Goal: Use online tool/utility: Utilize a website feature to perform a specific function

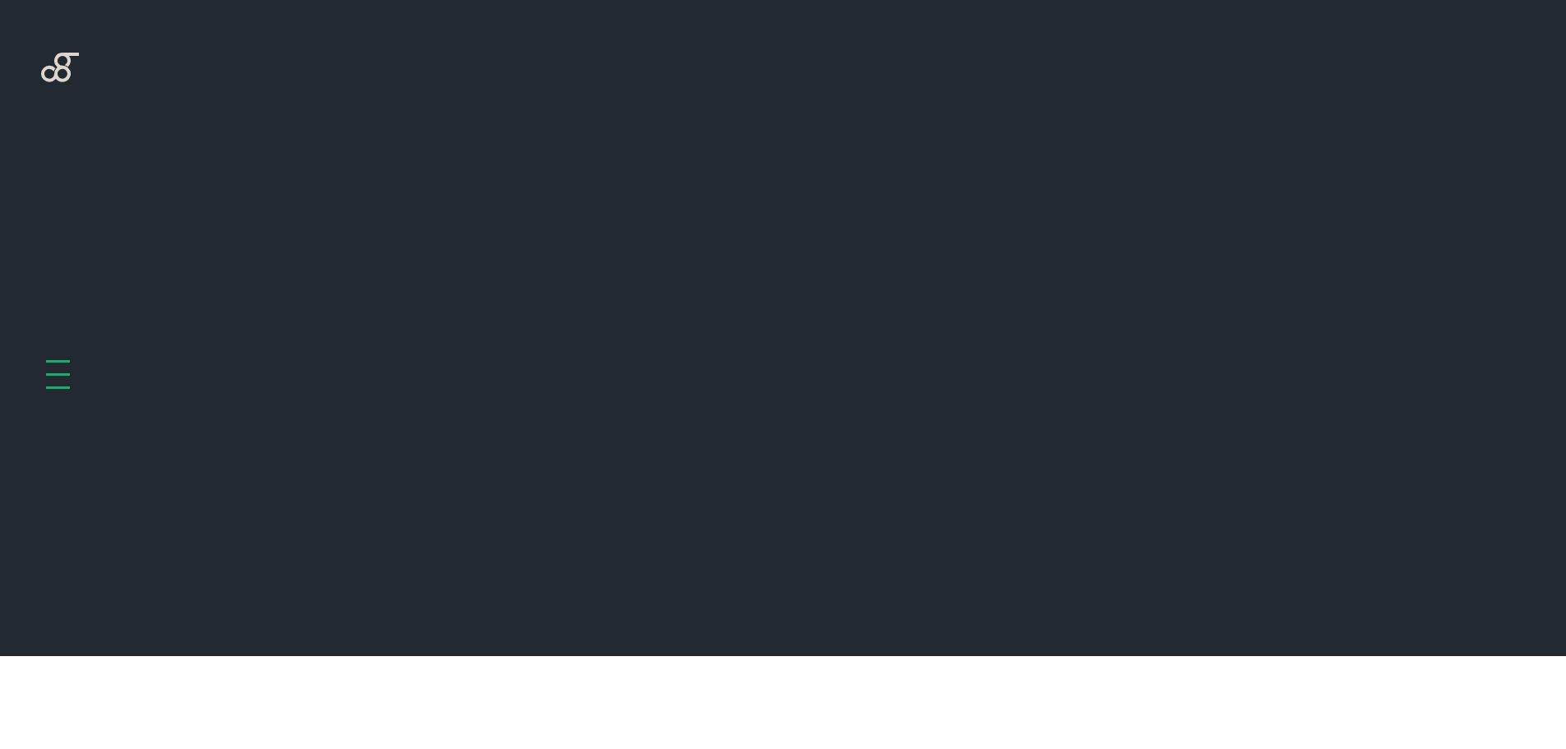
scroll to position [656, 0]
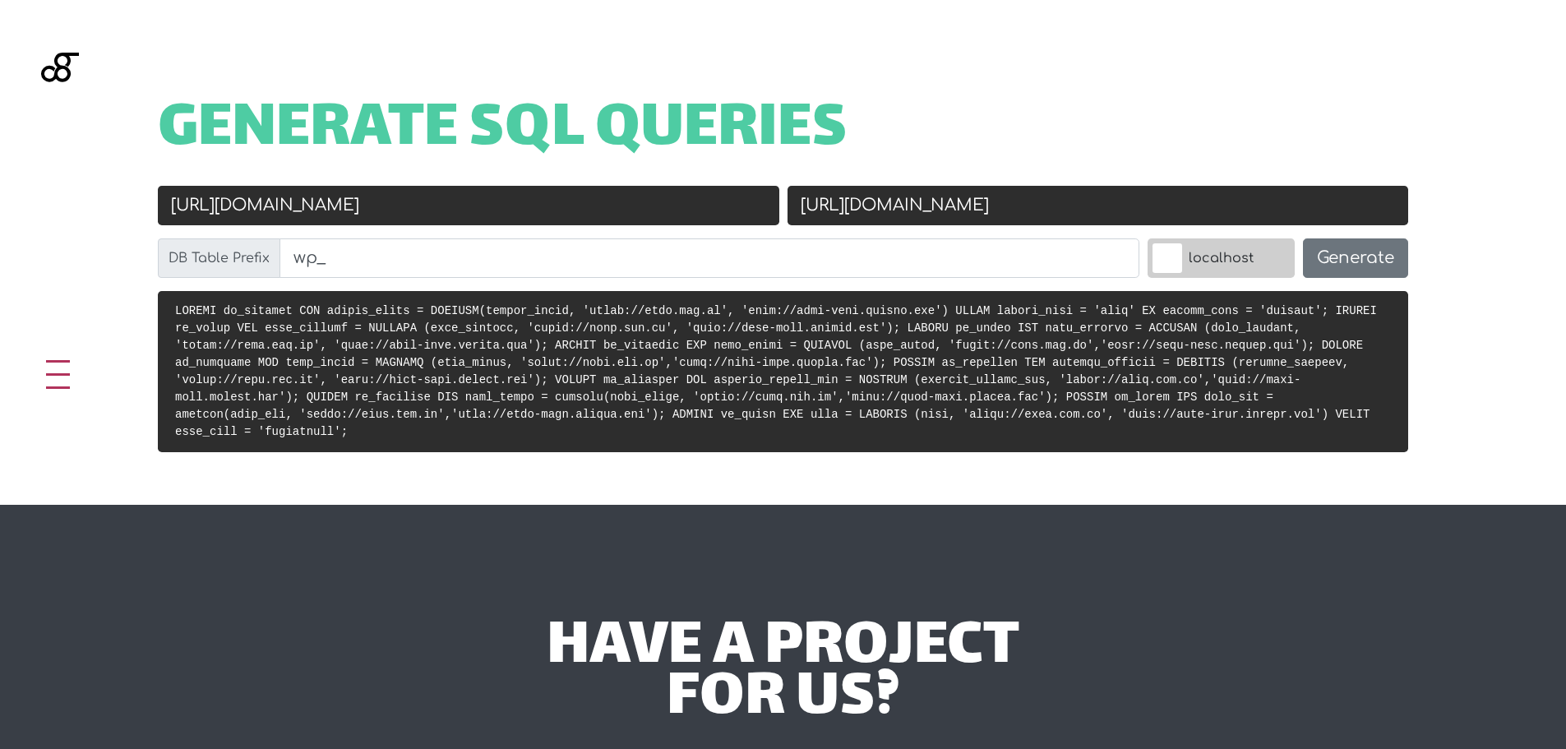
click at [515, 222] on input "[URL][DOMAIN_NAME]" at bounding box center [468, 205] width 621 height 39
paste input "://[DOMAIN_NAME]"
type input "http://opcaoenergia.com"
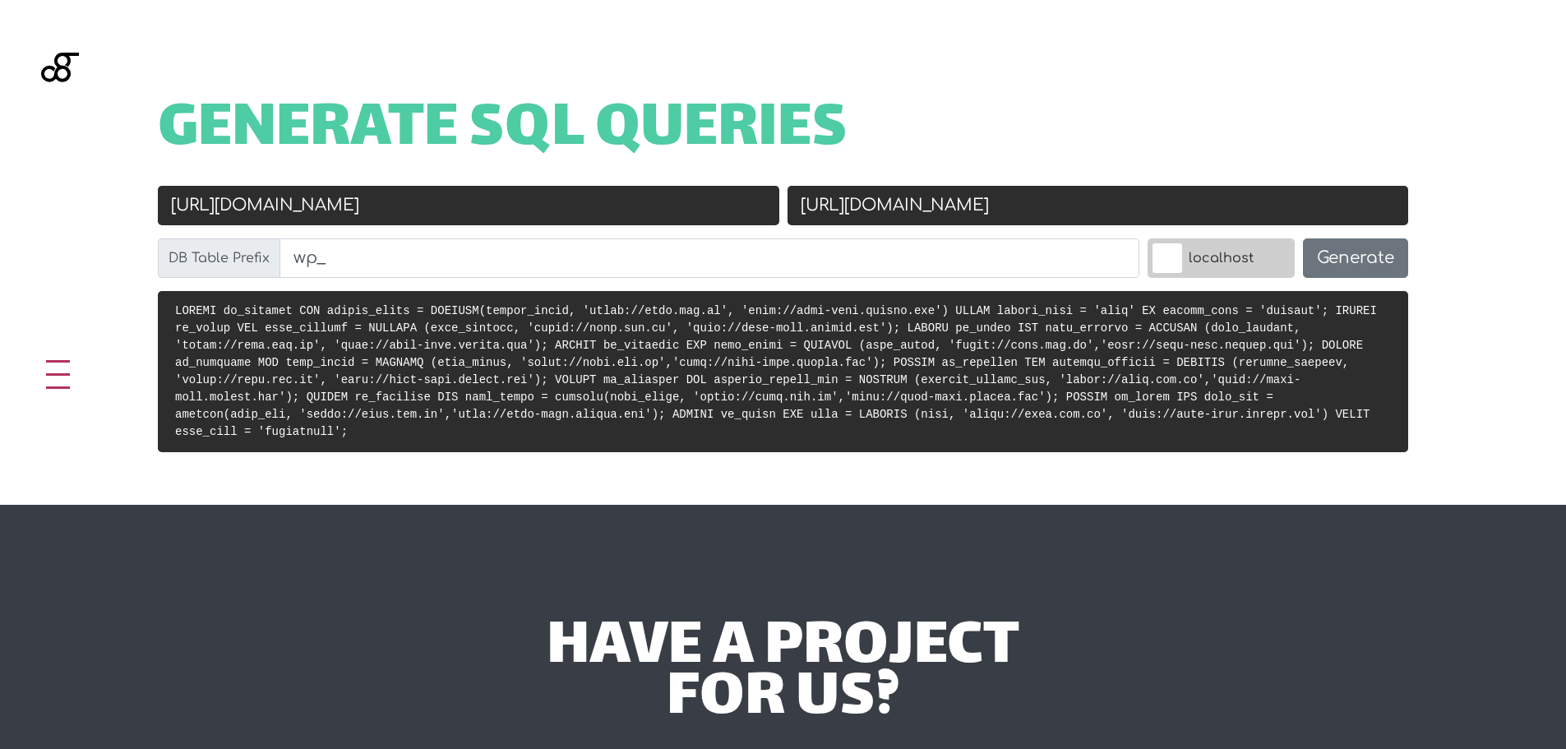
click at [962, 210] on input "[URL][DOMAIN_NAME]" at bounding box center [1097, 205] width 621 height 39
paste input "opcao-energia"
click at [1074, 204] on input "[URL][DOMAIN_NAME]" at bounding box center [1097, 205] width 621 height 39
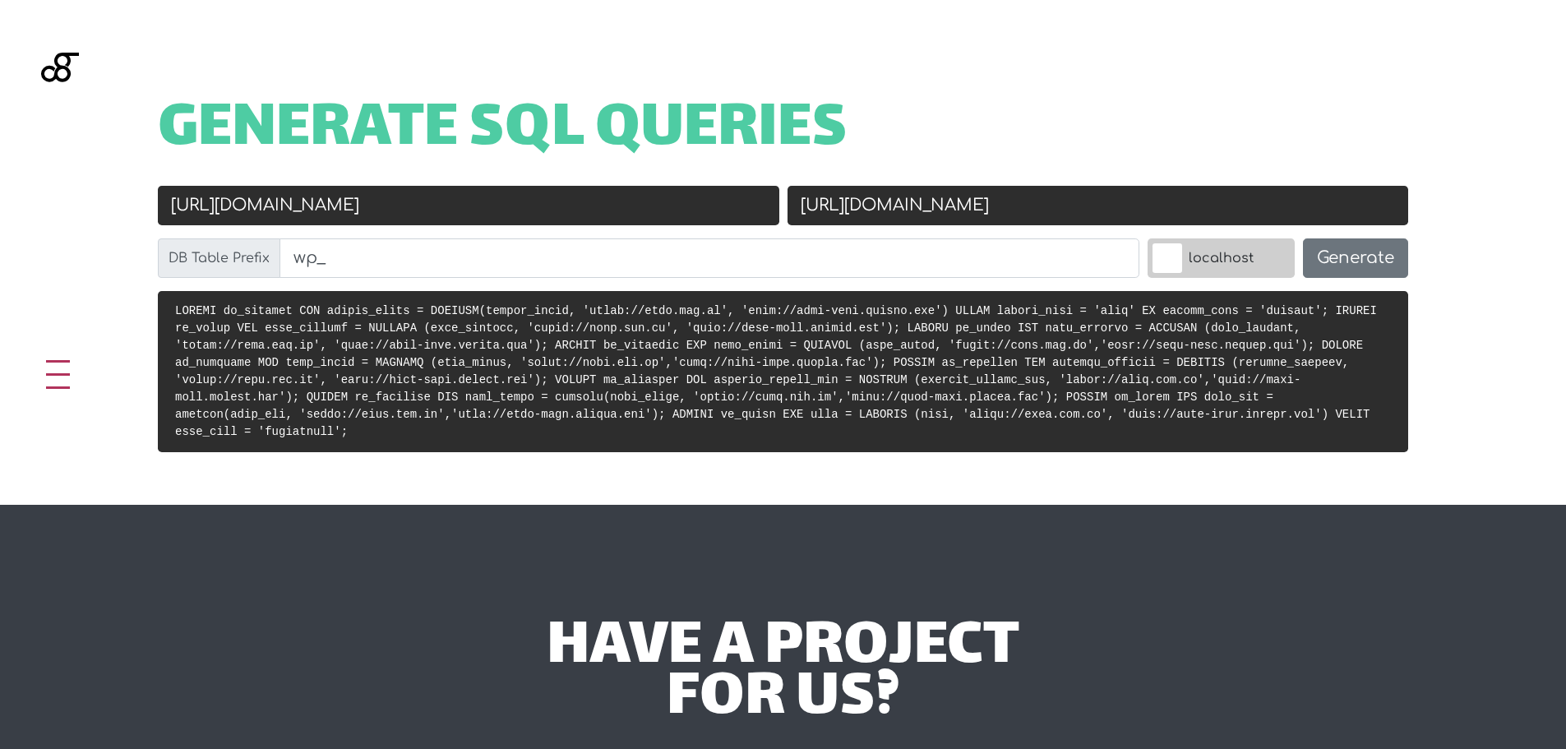
drag, startPoint x: 1059, startPoint y: 207, endPoint x: 853, endPoint y: 209, distance: 205.5
click at [853, 209] on input "[URL][DOMAIN_NAME]" at bounding box center [1097, 205] width 621 height 39
paste input "opcao-energia"
type input "http://opcao-energia.docker.com"
click at [1359, 255] on button "Generate" at bounding box center [1355, 257] width 105 height 39
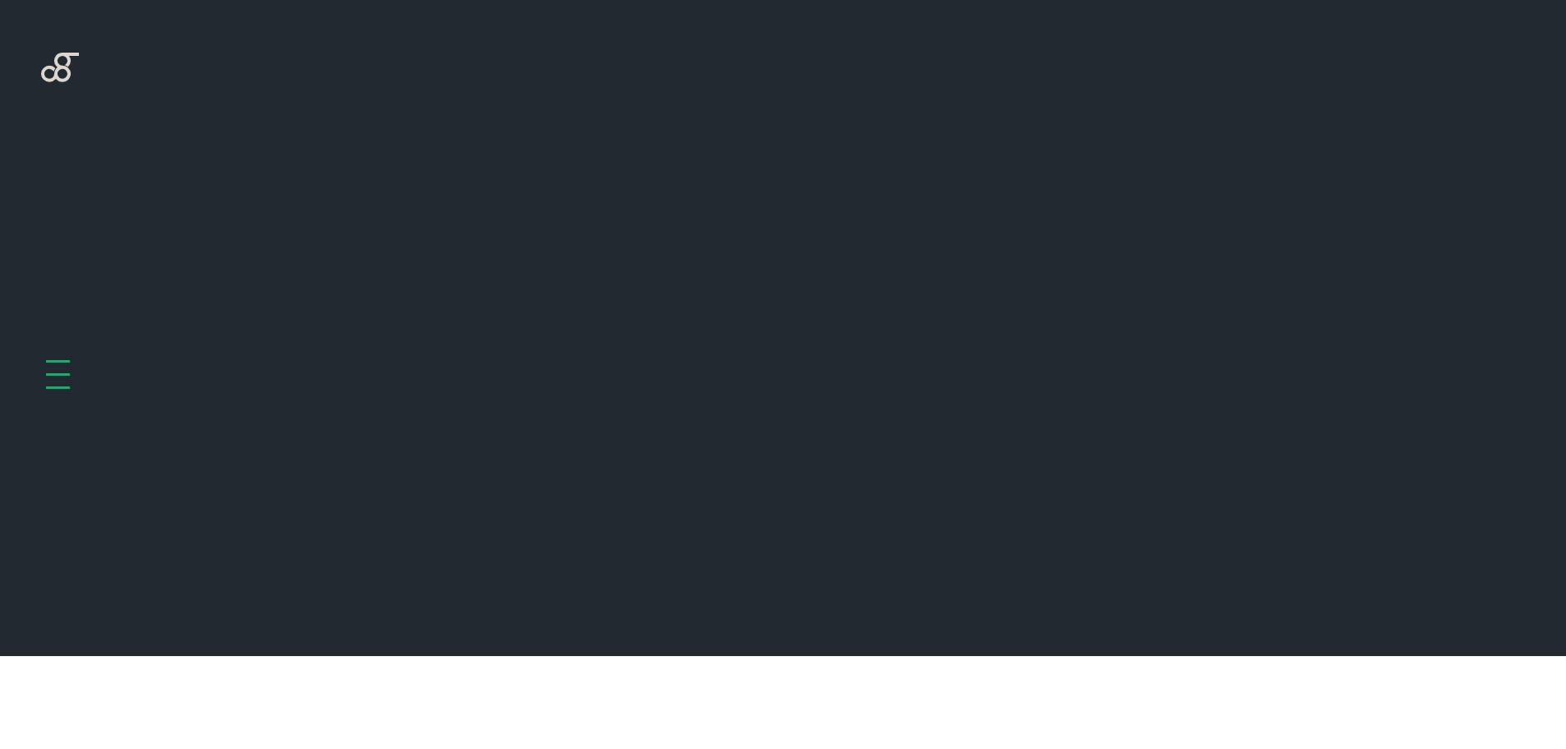
scroll to position [656, 0]
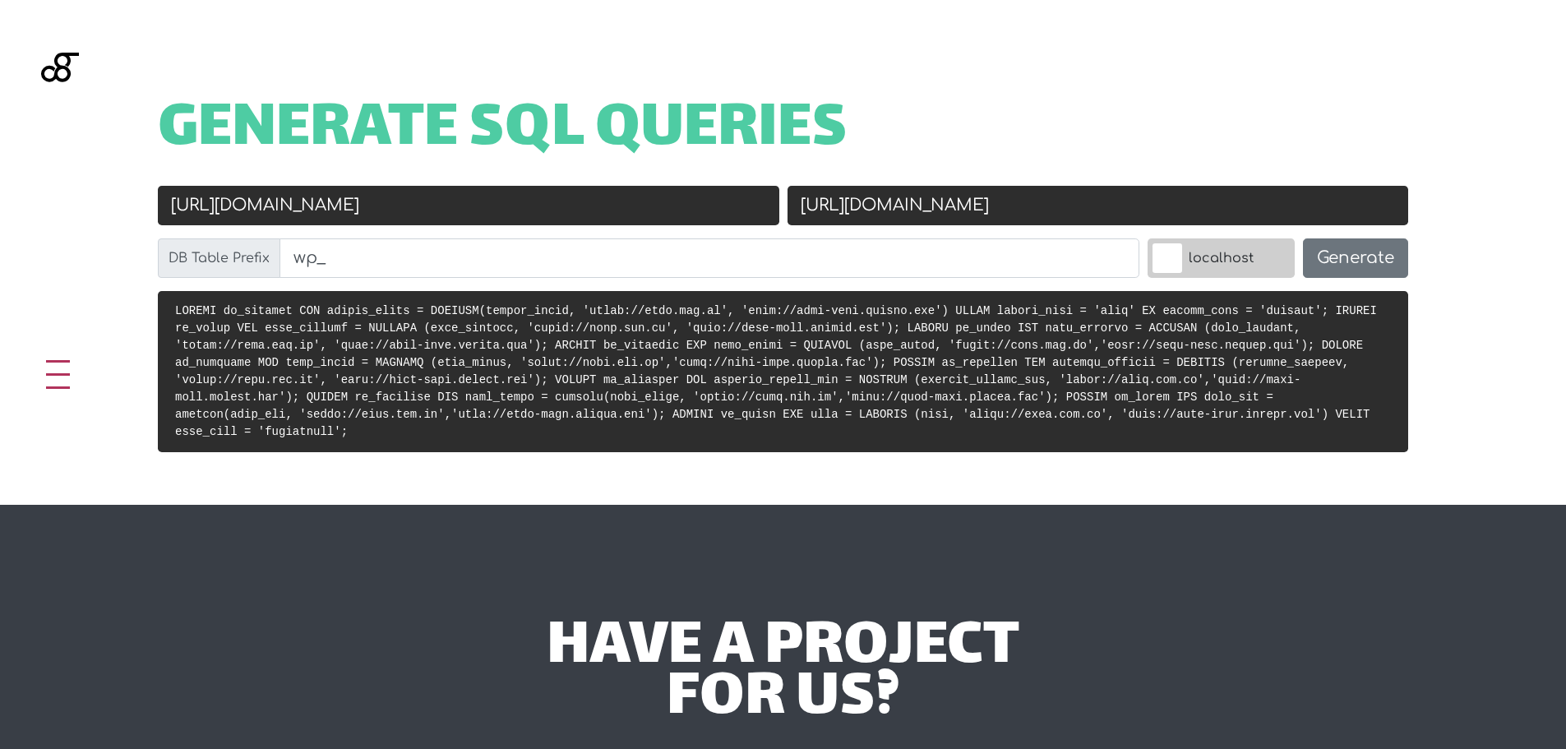
click at [407, 201] on input "[URL][DOMAIN_NAME]" at bounding box center [468, 205] width 621 height 39
paste input "://[DOMAIN_NAME]"
type input "[URL][DOMAIN_NAME]"
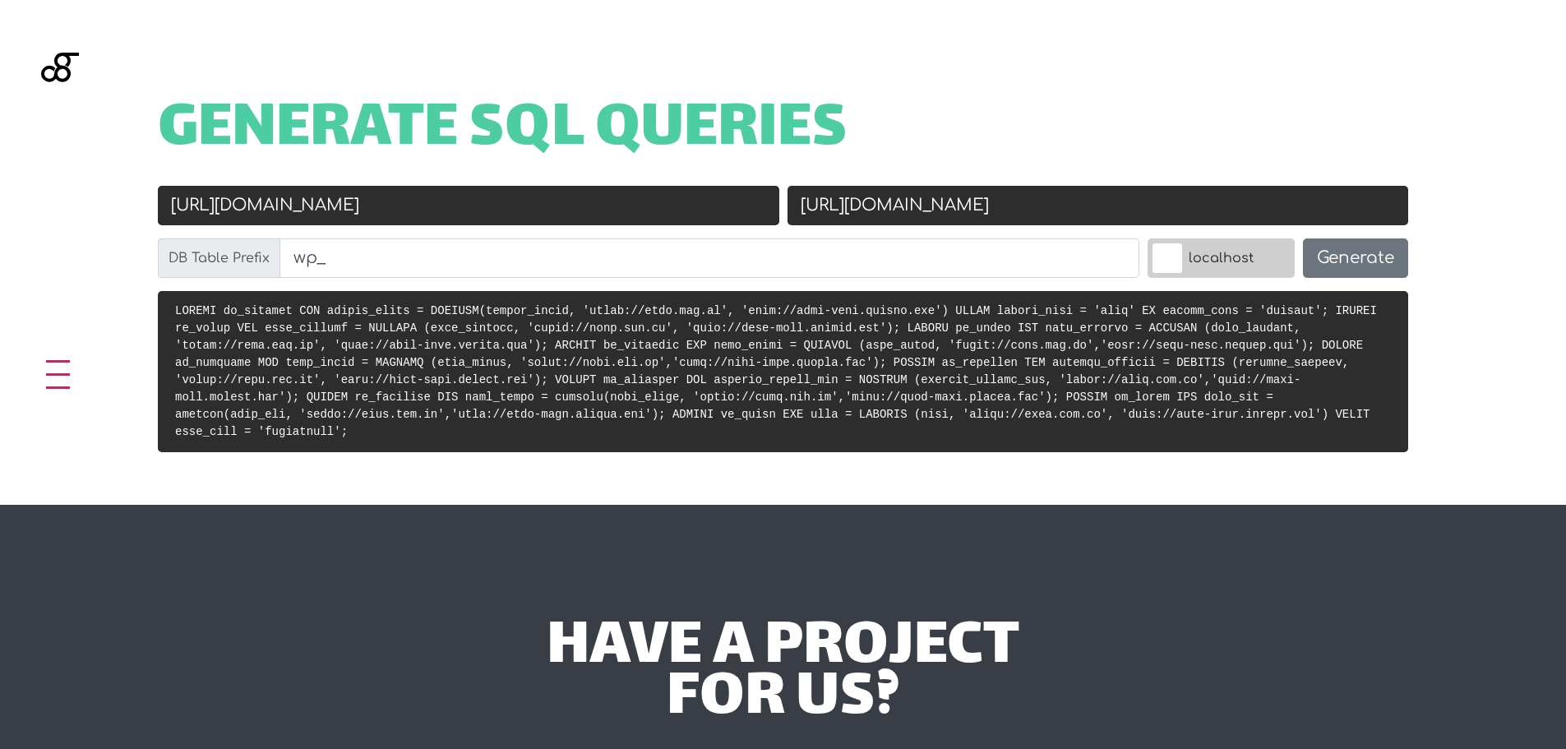
paste input "opcao-energia"
drag, startPoint x: 1092, startPoint y: 209, endPoint x: 859, endPoint y: 219, distance: 232.9
click at [859, 219] on input "[URL][DOMAIN_NAME]" at bounding box center [1097, 205] width 621 height 39
type input "[URL][DOMAIN_NAME]"
click at [1377, 260] on button "Generate" at bounding box center [1355, 257] width 105 height 39
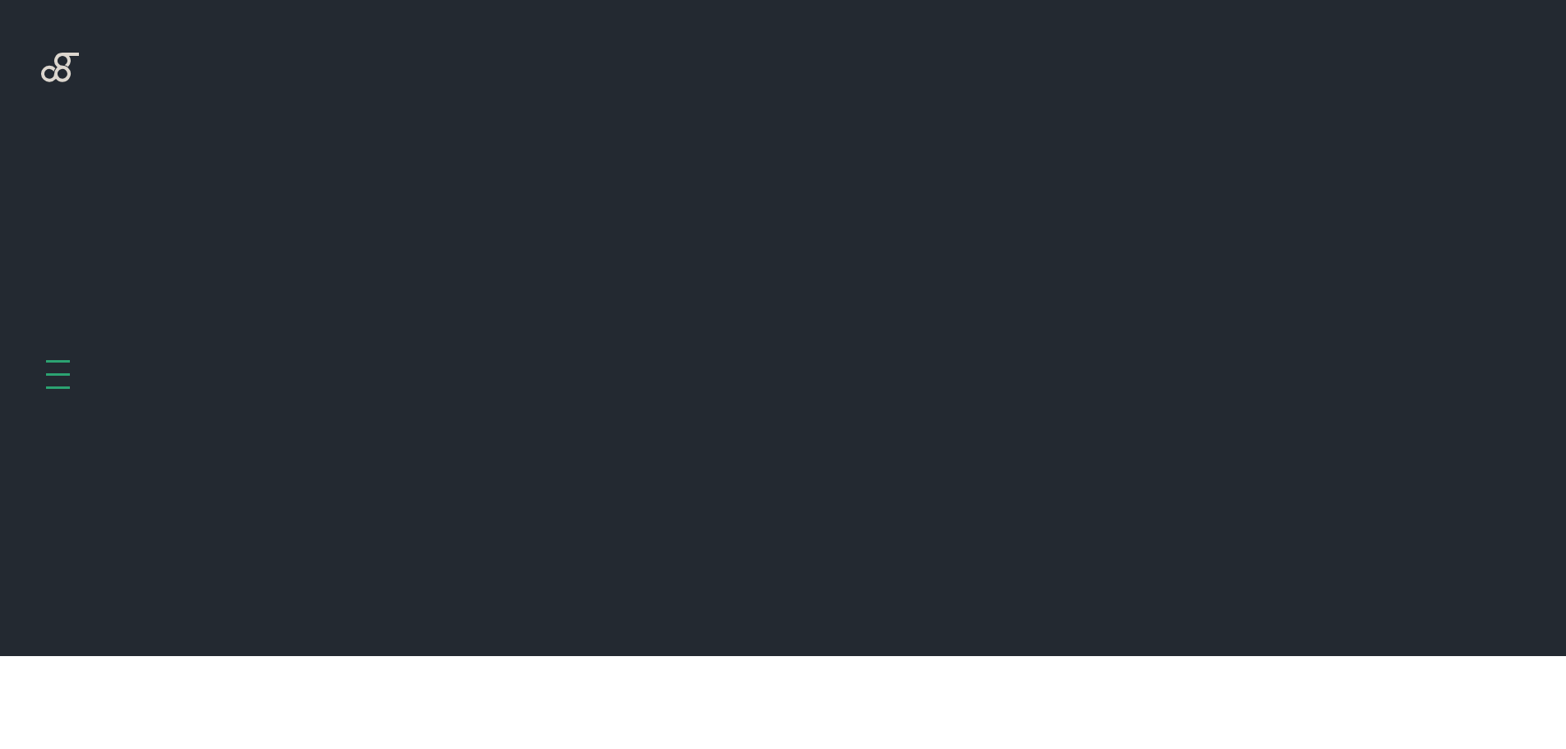
scroll to position [656, 0]
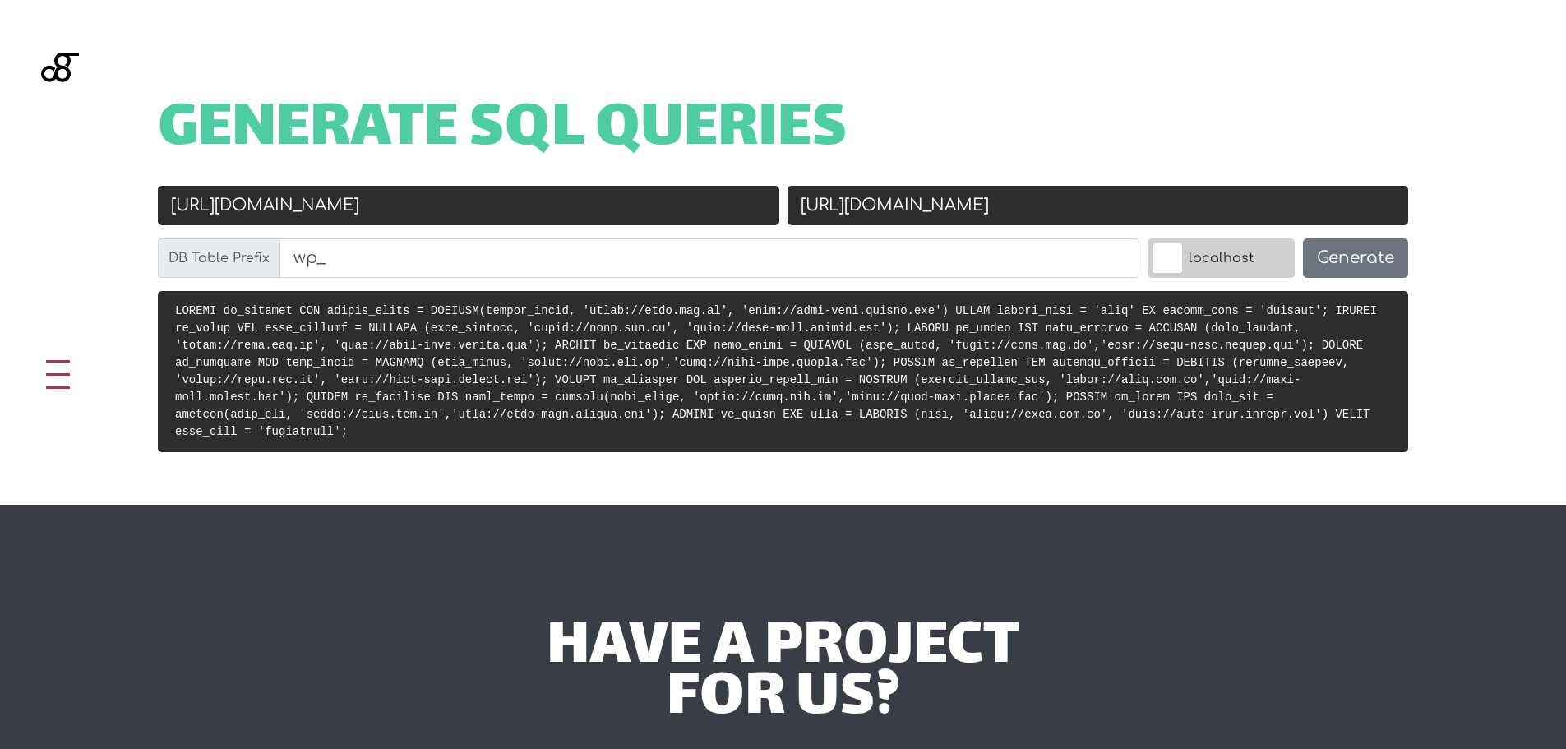
click at [397, 217] on input "[URL][DOMAIN_NAME]" at bounding box center [468, 205] width 621 height 39
paste input "://[DOMAIN_NAME]"
type input "[URL][DOMAIN_NAME]"
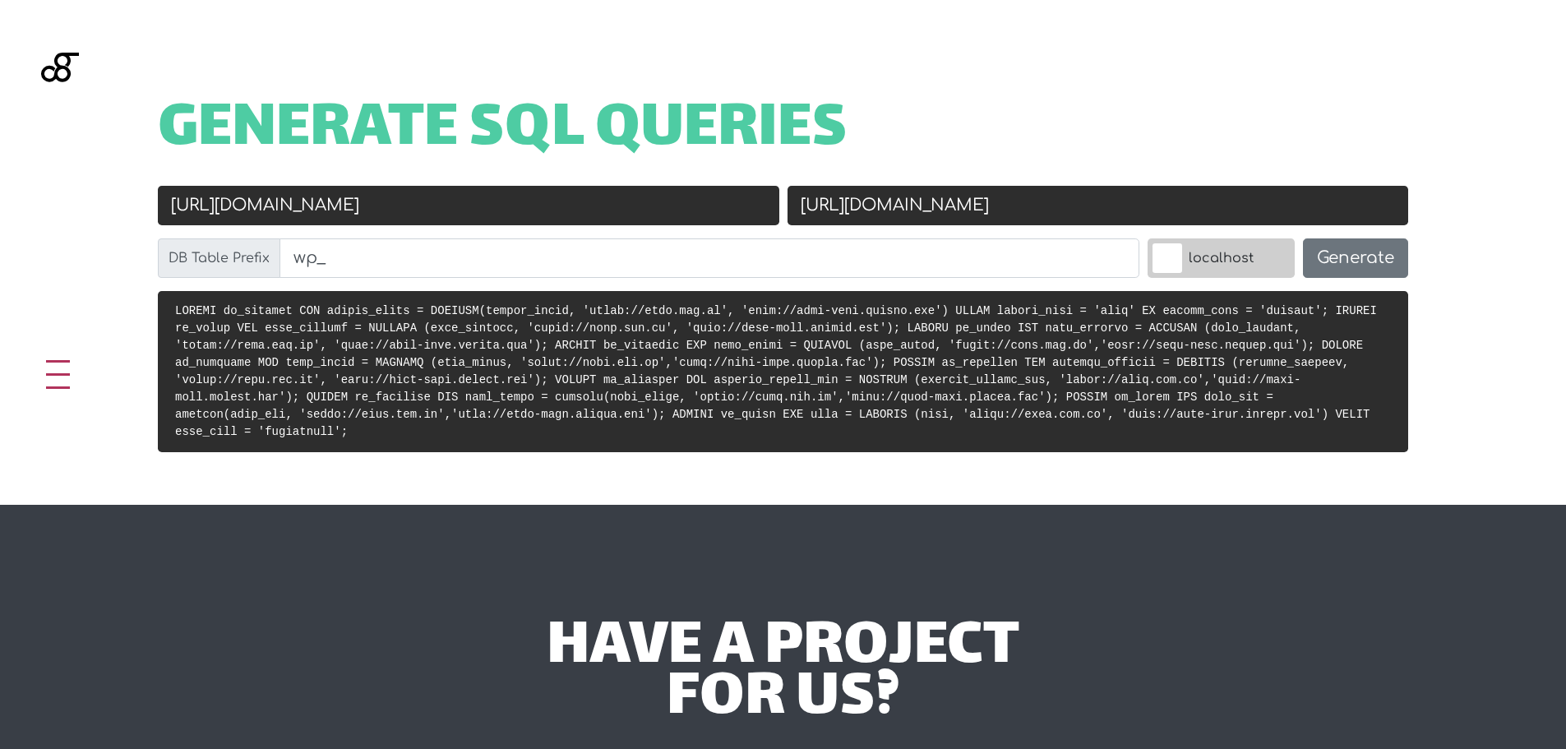
drag, startPoint x: 934, startPoint y: 210, endPoint x: 852, endPoint y: 222, distance: 83.0
click at [852, 222] on input "[URL][DOMAIN_NAME]" at bounding box center [1097, 205] width 621 height 39
paste input "opcao-energia"
type input "http://opcao-energia.docker.com"
click at [396, 194] on input "http://opcaoenergia.com" at bounding box center [468, 205] width 621 height 39
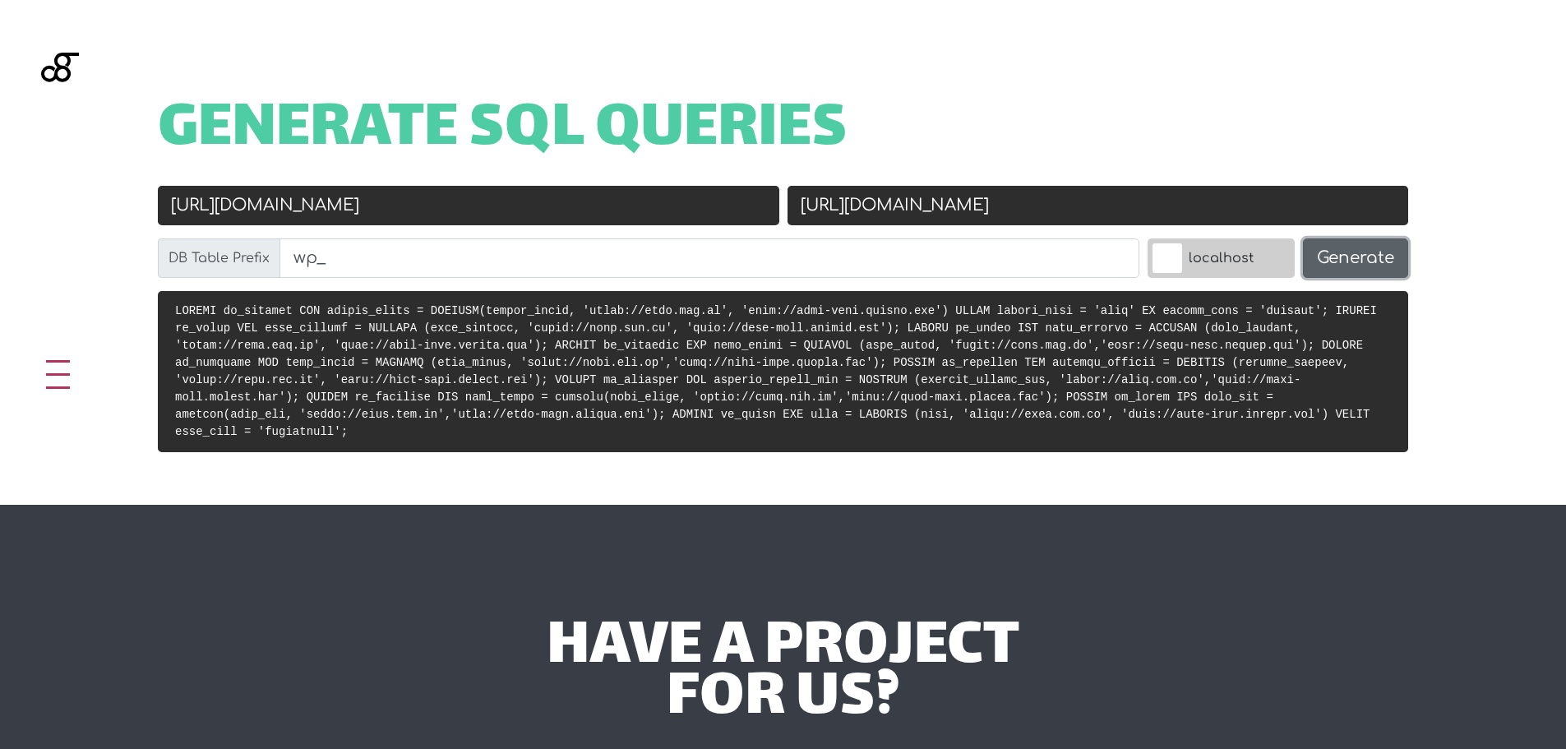
click at [1347, 251] on button "Generate" at bounding box center [1355, 257] width 105 height 39
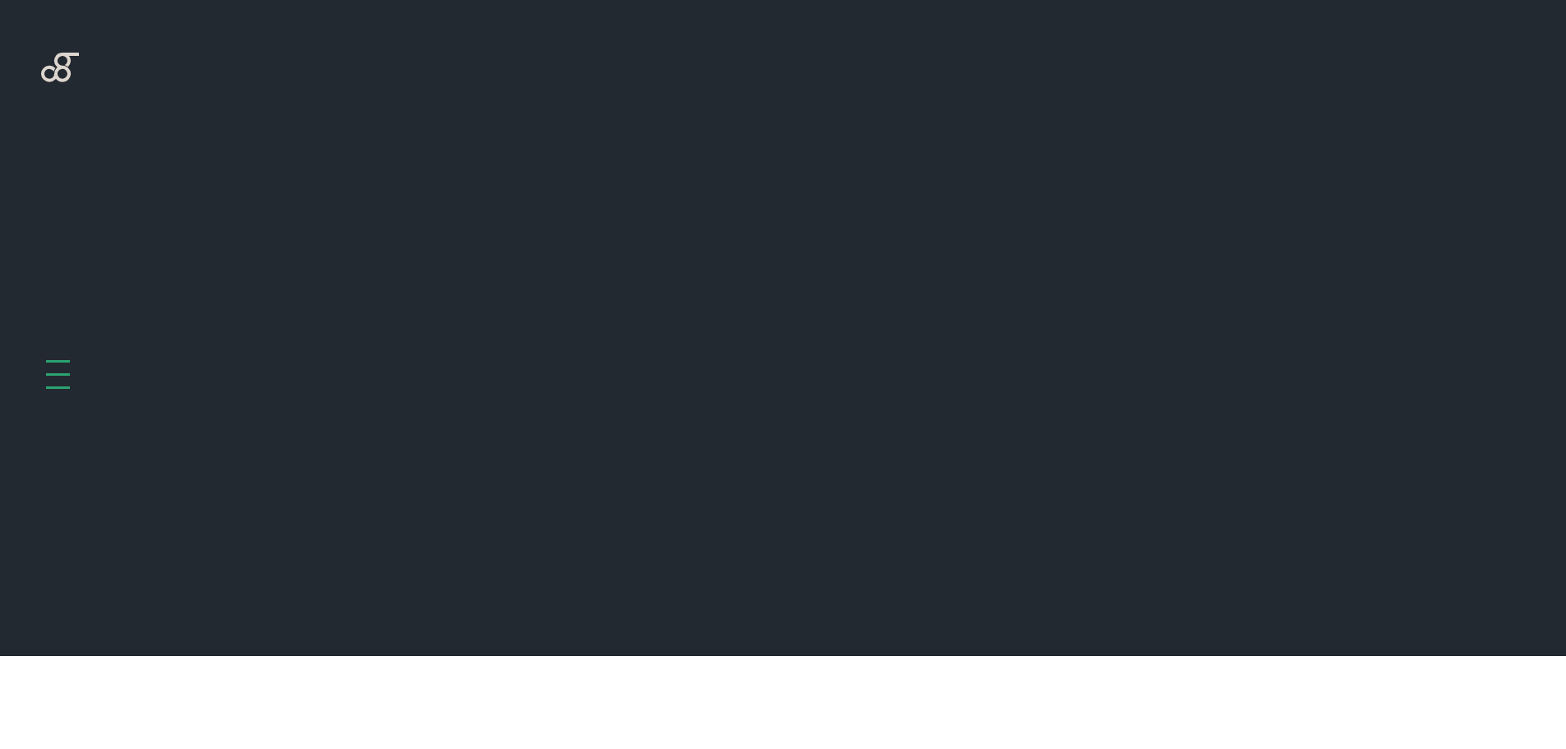
scroll to position [656, 0]
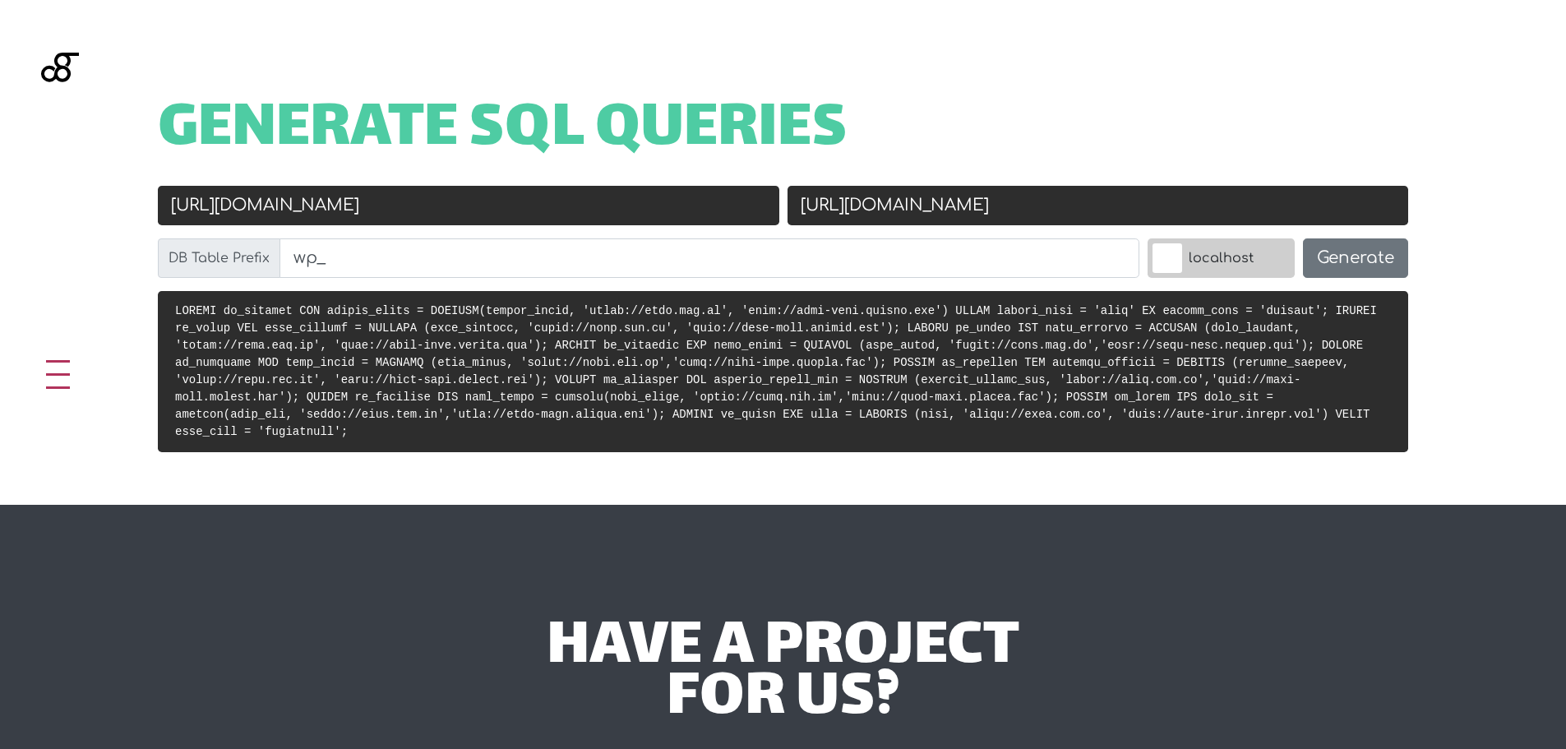
click at [385, 215] on input "[URL][DOMAIN_NAME]" at bounding box center [468, 205] width 621 height 39
click at [395, 206] on input "[URL][DOMAIN_NAME]" at bounding box center [468, 205] width 621 height 39
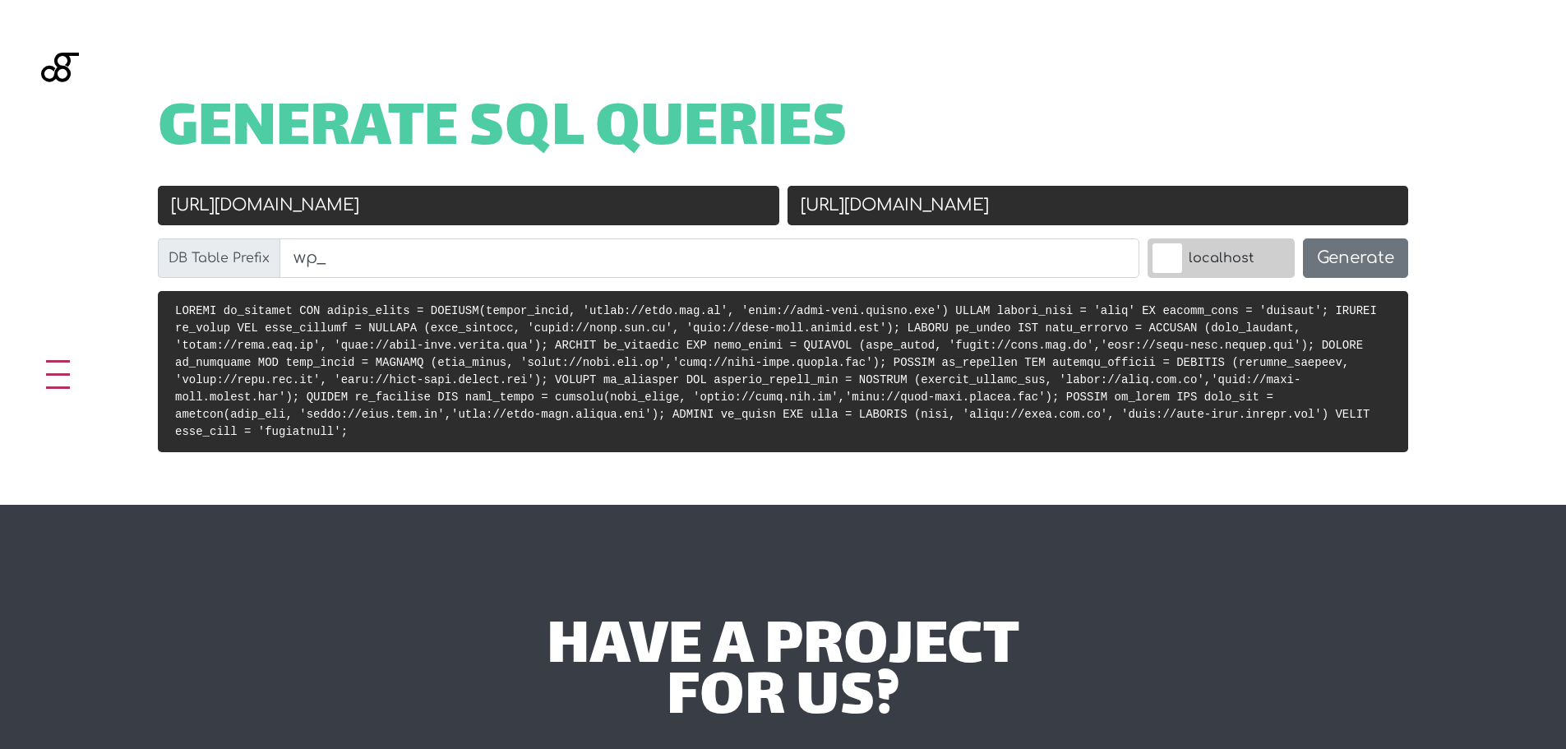
click at [395, 206] on input "[URL][DOMAIN_NAME]" at bounding box center [468, 205] width 621 height 39
click at [190, 207] on input "[URL][DOMAIN_NAME]" at bounding box center [468, 205] width 621 height 39
click at [385, 201] on input "[URL][DOMAIN_NAME]" at bounding box center [468, 205] width 621 height 39
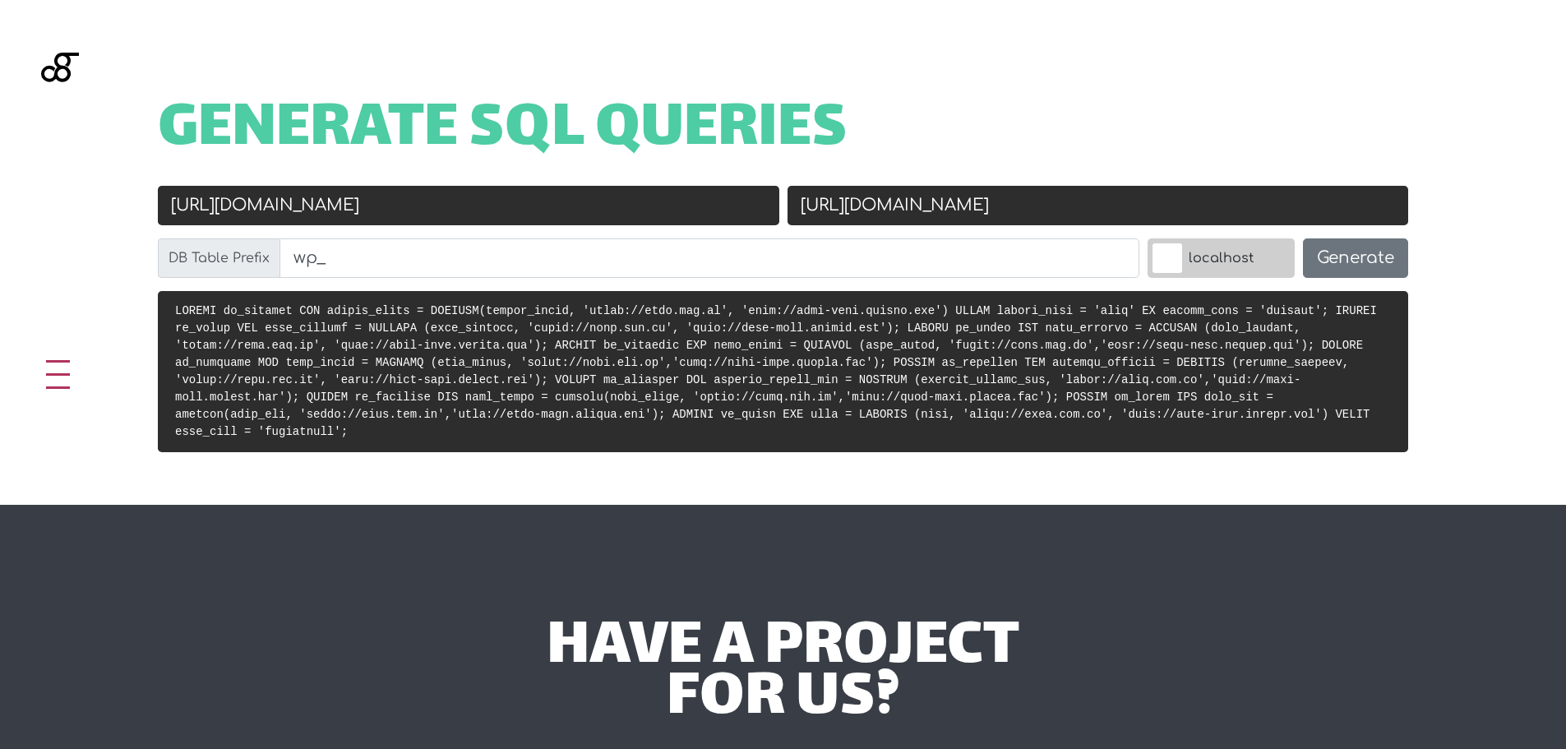
click at [385, 201] on input "[URL][DOMAIN_NAME]" at bounding box center [468, 205] width 621 height 39
paste input "://opcaoenergia.com"
click at [205, 208] on input "http://opcaoenergia.com" at bounding box center [468, 205] width 621 height 39
type input "https://opcaoenergia.com"
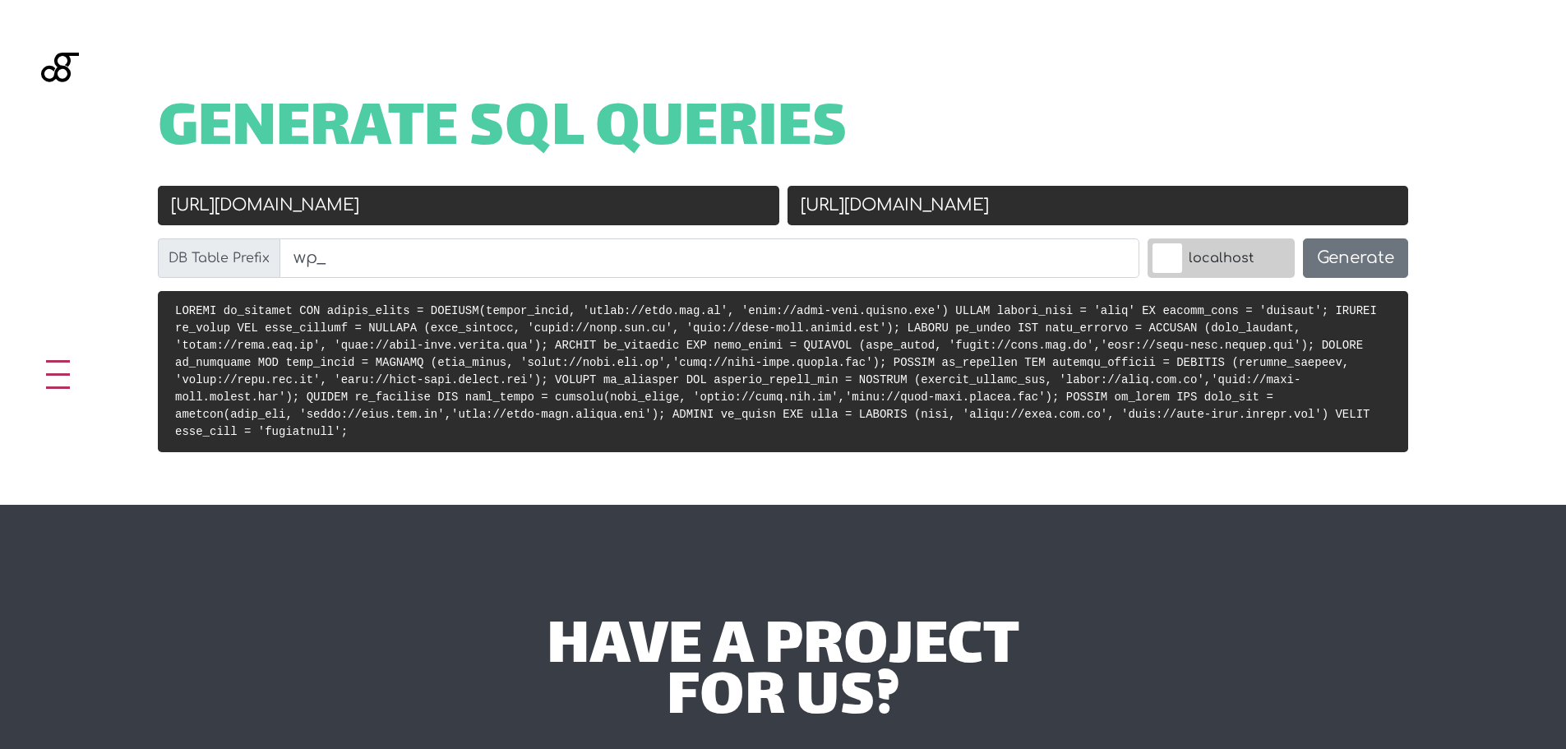
drag, startPoint x: 1079, startPoint y: 208, endPoint x: 859, endPoint y: 216, distance: 220.4
click at [859, 216] on input "[URL][DOMAIN_NAME]" at bounding box center [1097, 205] width 621 height 39
paste input "opcao-energia"
type input "http://opcao-energia.docker.com"
click at [1350, 261] on button "Generate" at bounding box center [1355, 257] width 105 height 39
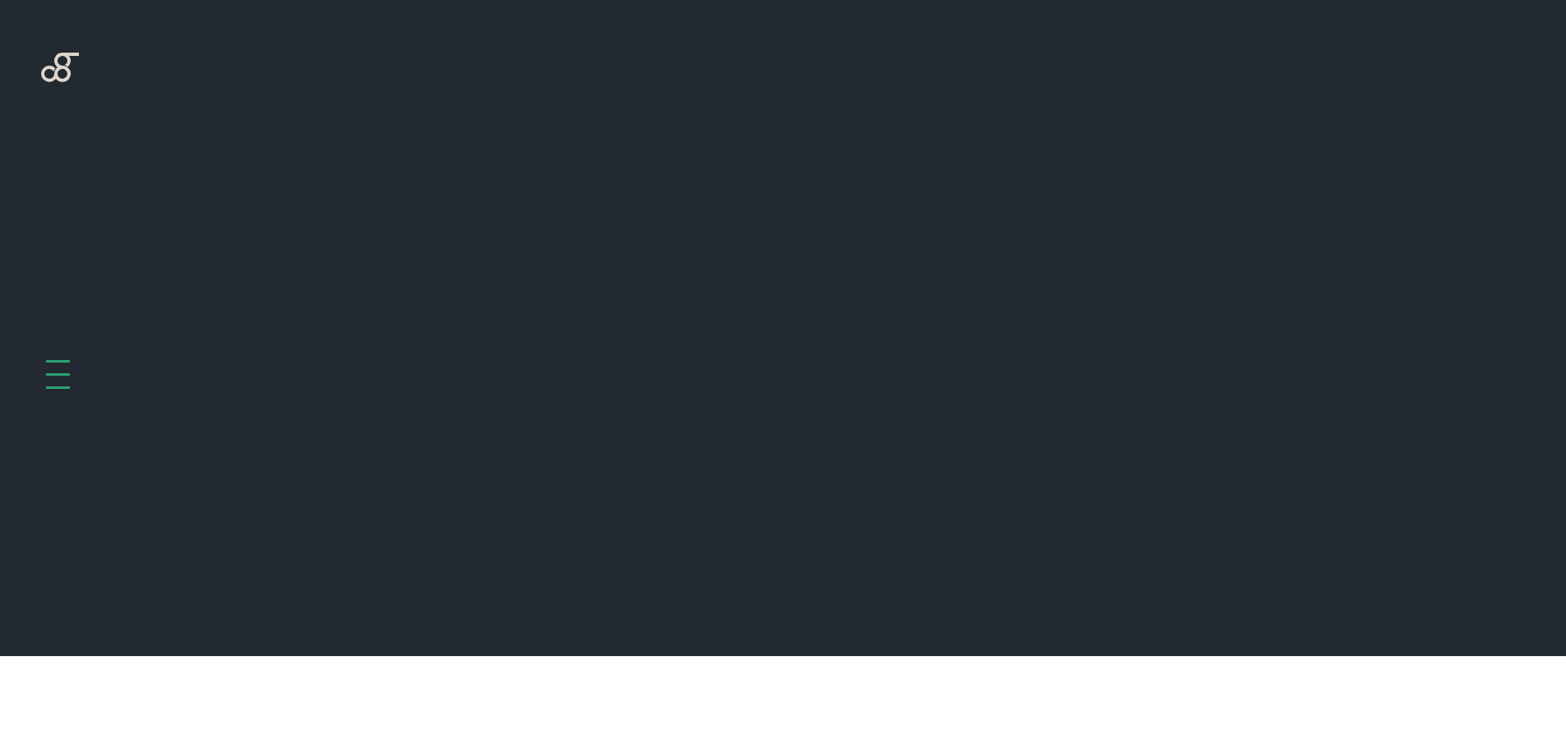
scroll to position [656, 0]
